Goal: Navigation & Orientation: Find specific page/section

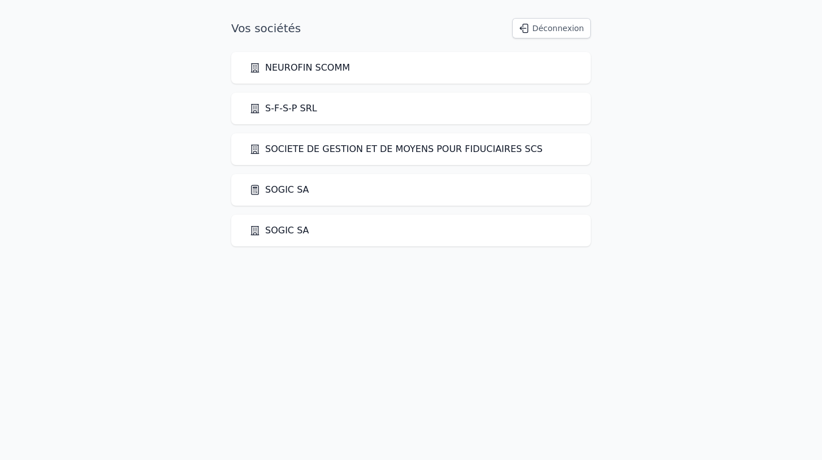
click at [294, 188] on link "SOGIC SA" at bounding box center [279, 190] width 60 height 14
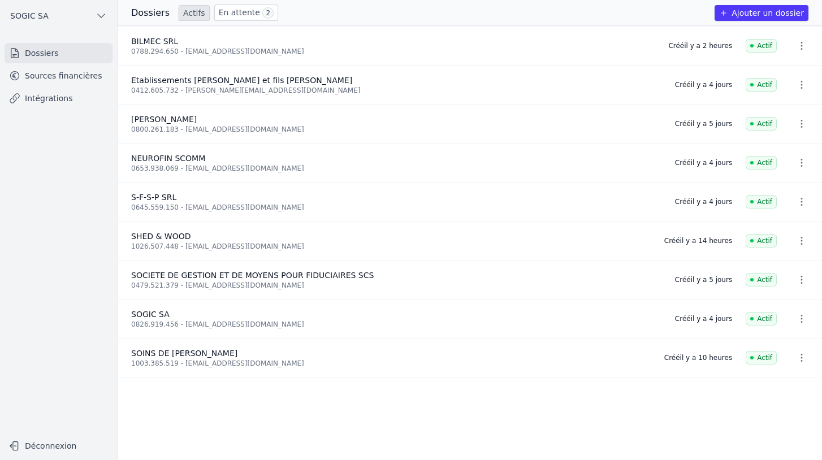
click at [236, 17] on link "En attente 2" at bounding box center [246, 13] width 64 height 16
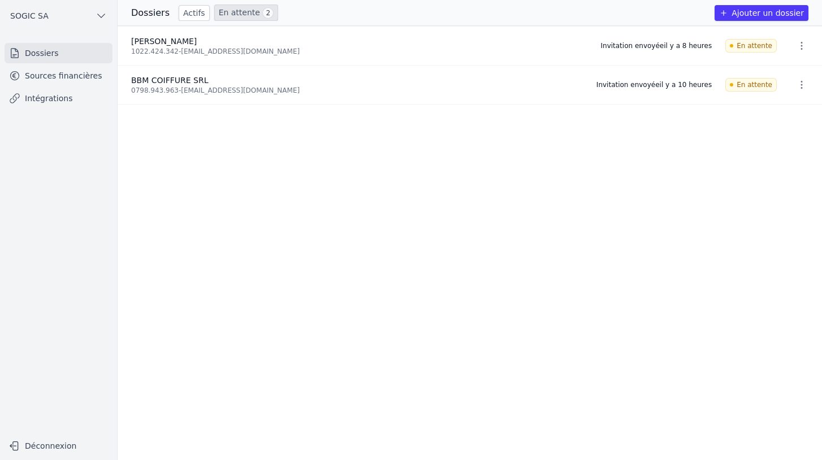
click at [35, 103] on link "Intégrations" at bounding box center [59, 98] width 108 height 20
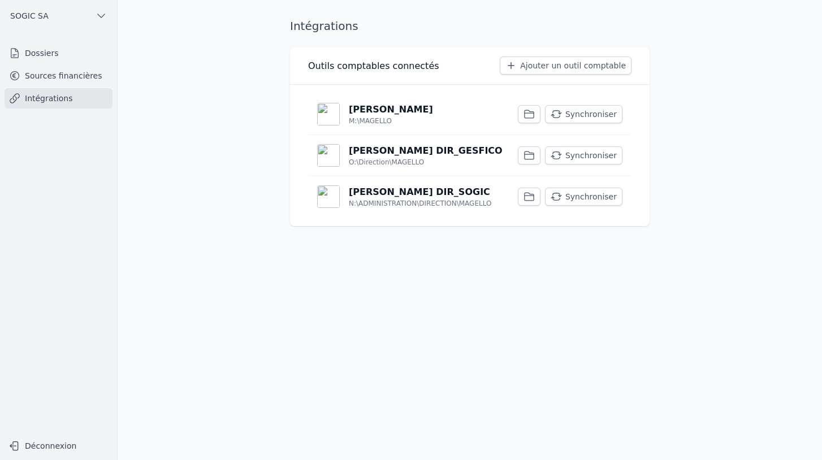
click at [40, 75] on link "Sources financières" at bounding box center [59, 76] width 108 height 20
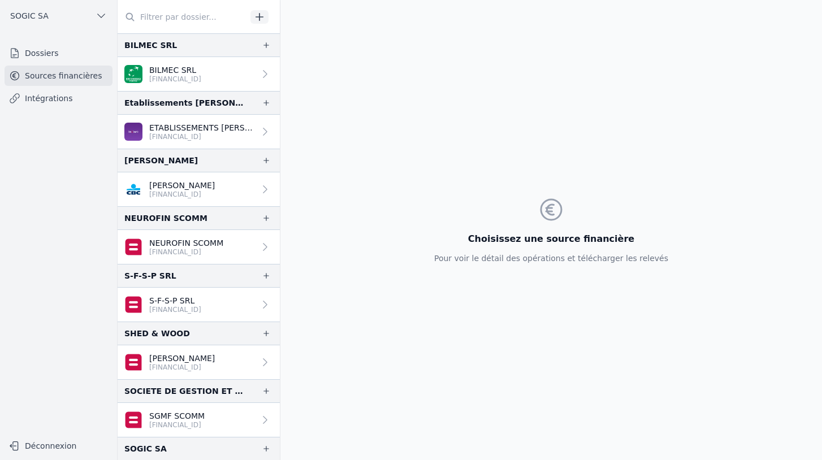
click at [27, 59] on link "Dossiers" at bounding box center [59, 53] width 108 height 20
